Goal: Information Seeking & Learning: Find specific fact

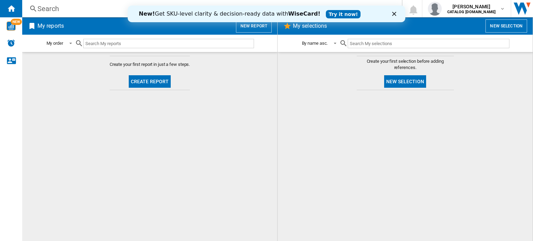
click at [55, 7] on div "Search" at bounding box center [210, 9] width 346 height 10
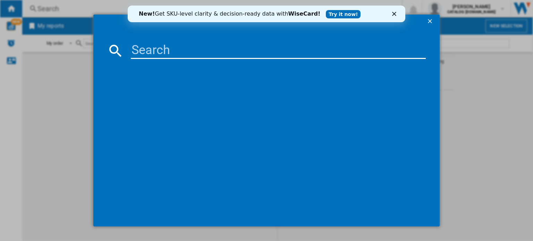
click at [171, 54] on input at bounding box center [278, 50] width 295 height 17
paste input "DCB331010M"
type input "DCB331010M"
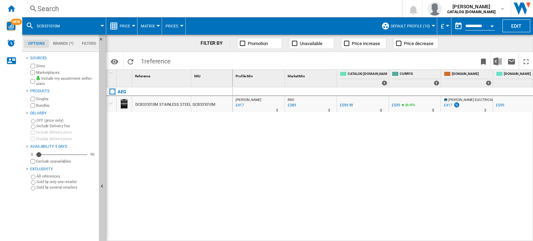
drag, startPoint x: 340, startPoint y: 147, endPoint x: 345, endPoint y: 123, distance: 24.4
click at [339, 147] on div "[PERSON_NAME] : UK [PERSON_NAME] -30.5 % £417 % N/A 3 [PERSON_NAME] : UK [PERSO…" at bounding box center [383, 164] width 300 height 154
